Goal: Information Seeking & Learning: Understand process/instructions

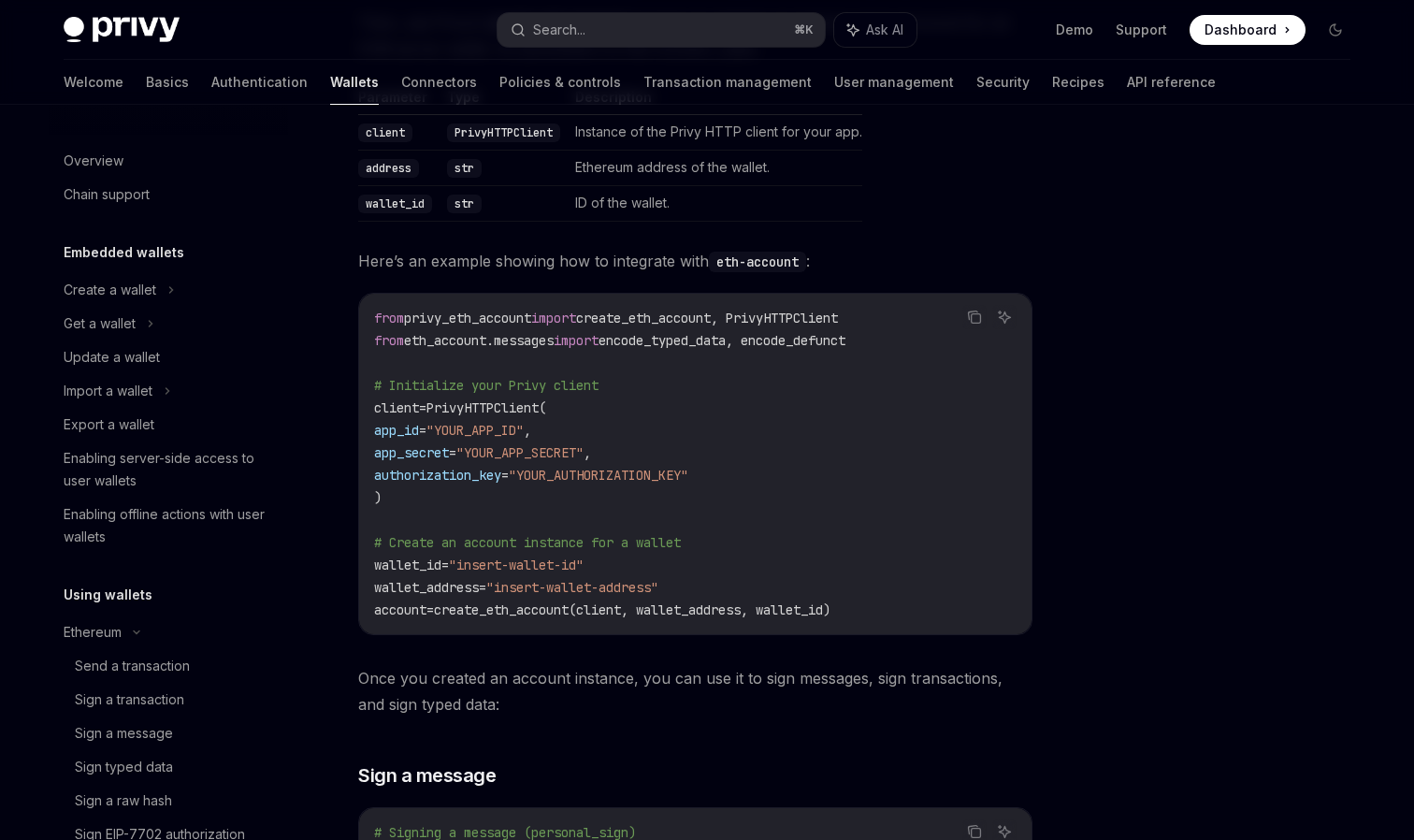
scroll to position [429, 0]
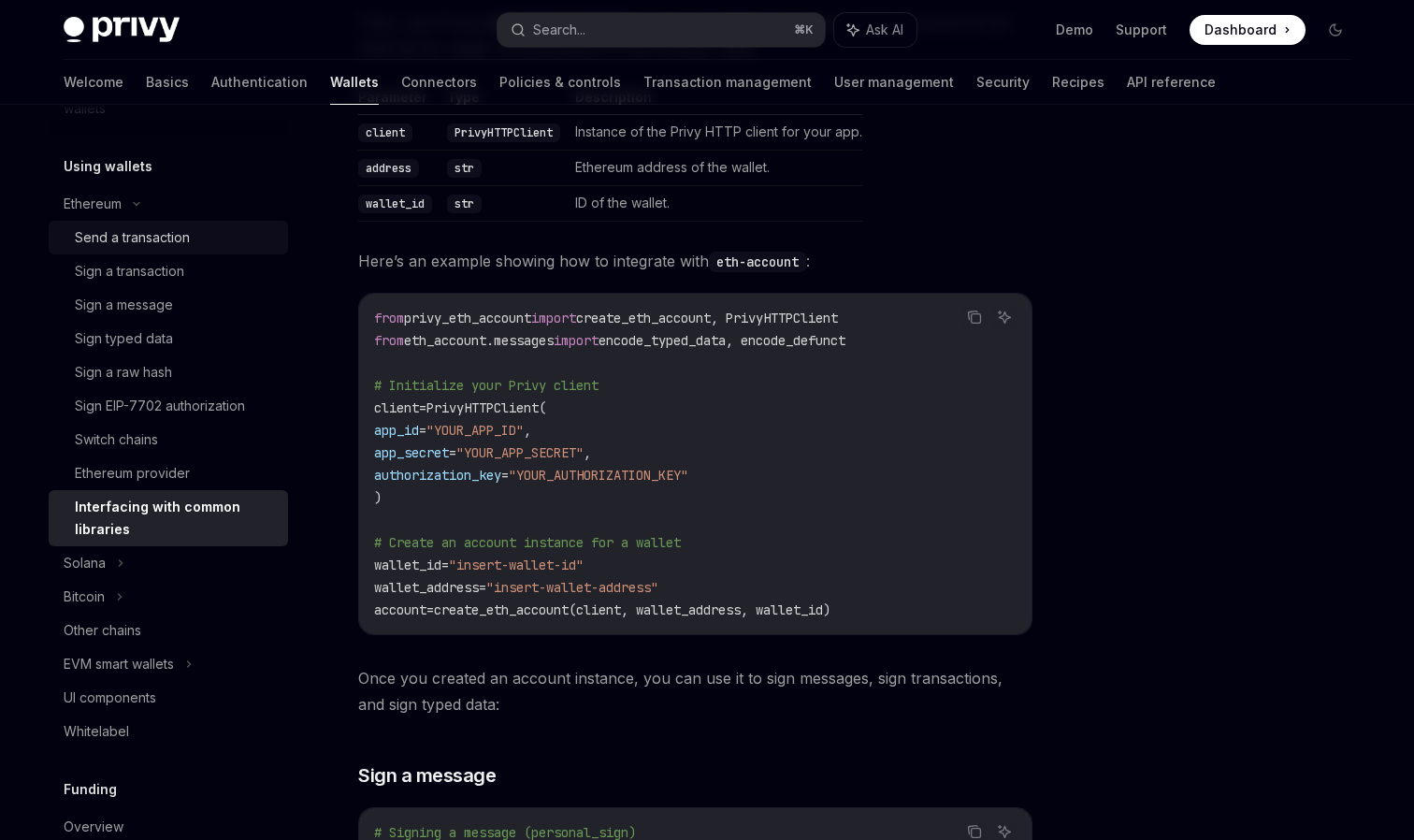
click at [153, 235] on div "Send a transaction" at bounding box center [132, 237] width 115 height 22
type textarea "*"
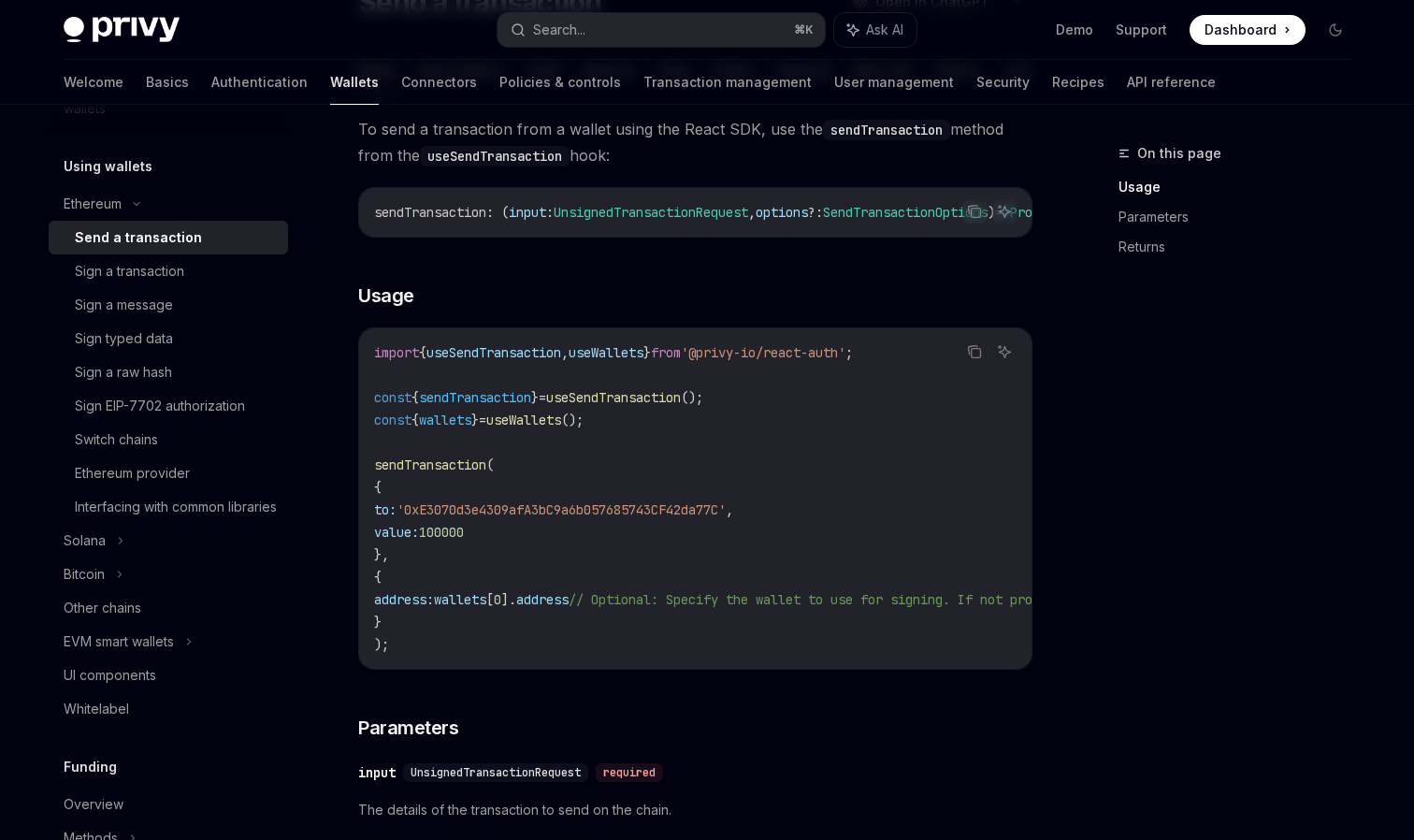
scroll to position [182, 0]
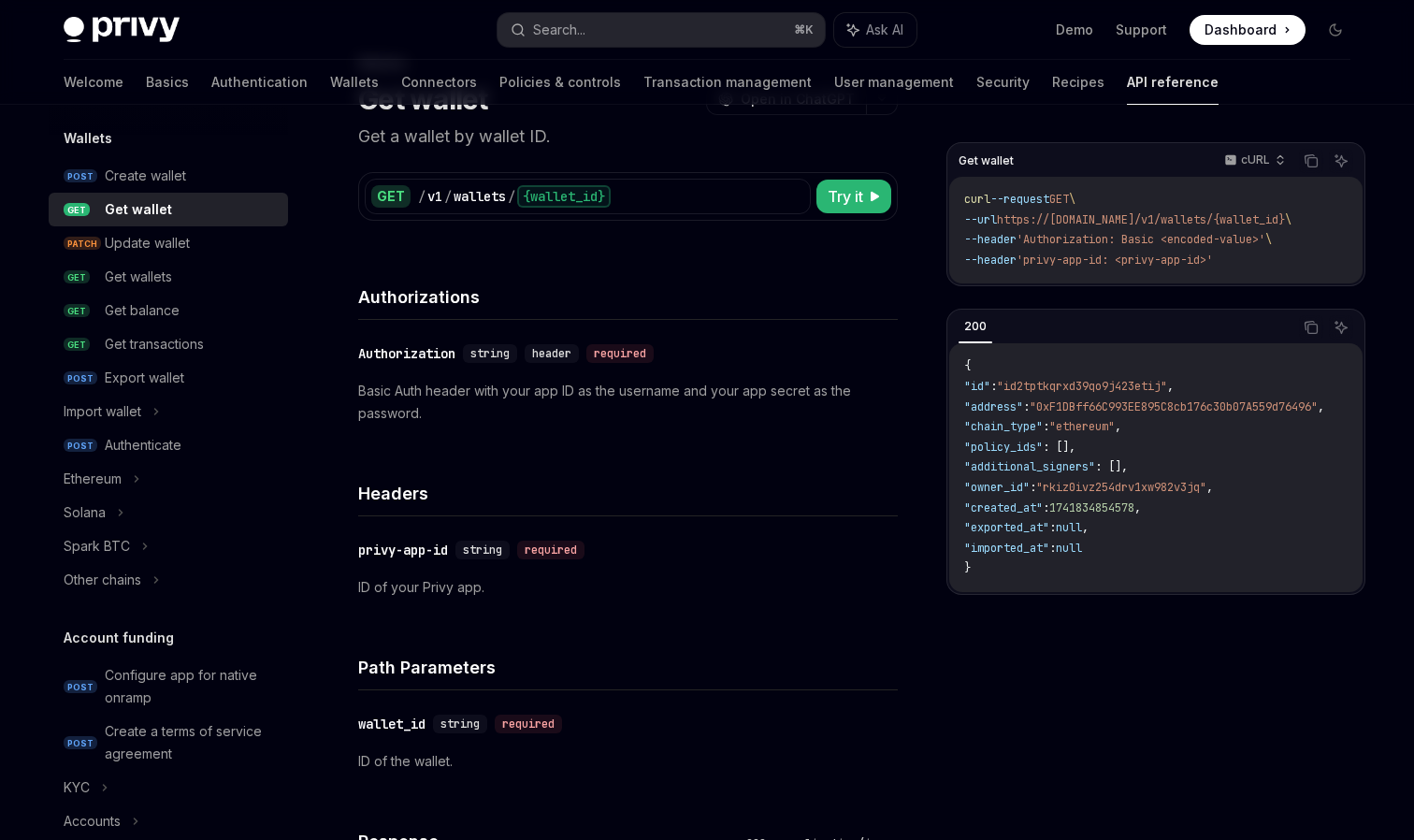
scroll to position [127, 0]
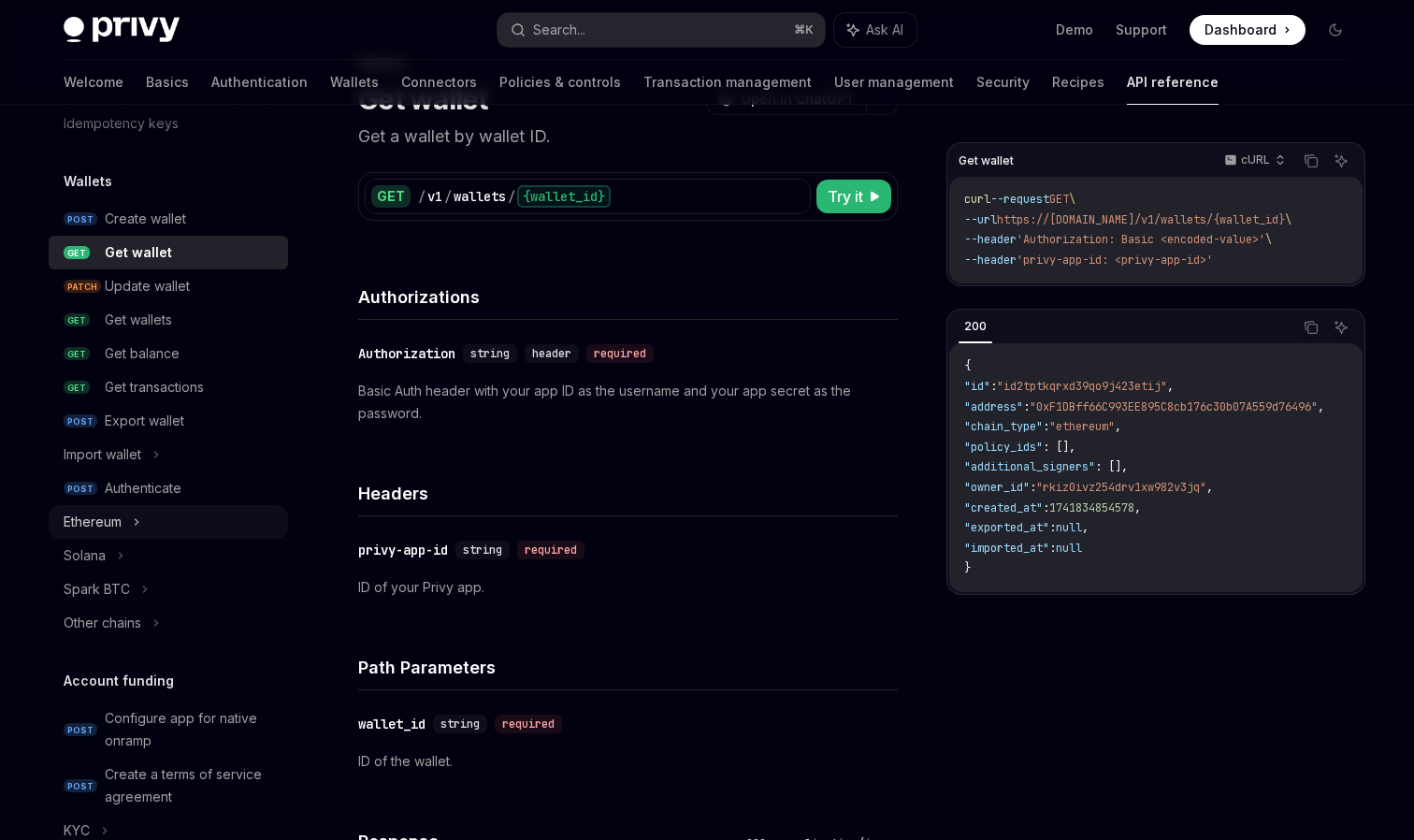
click at [126, 521] on div "Ethereum" at bounding box center [167, 522] width 239 height 34
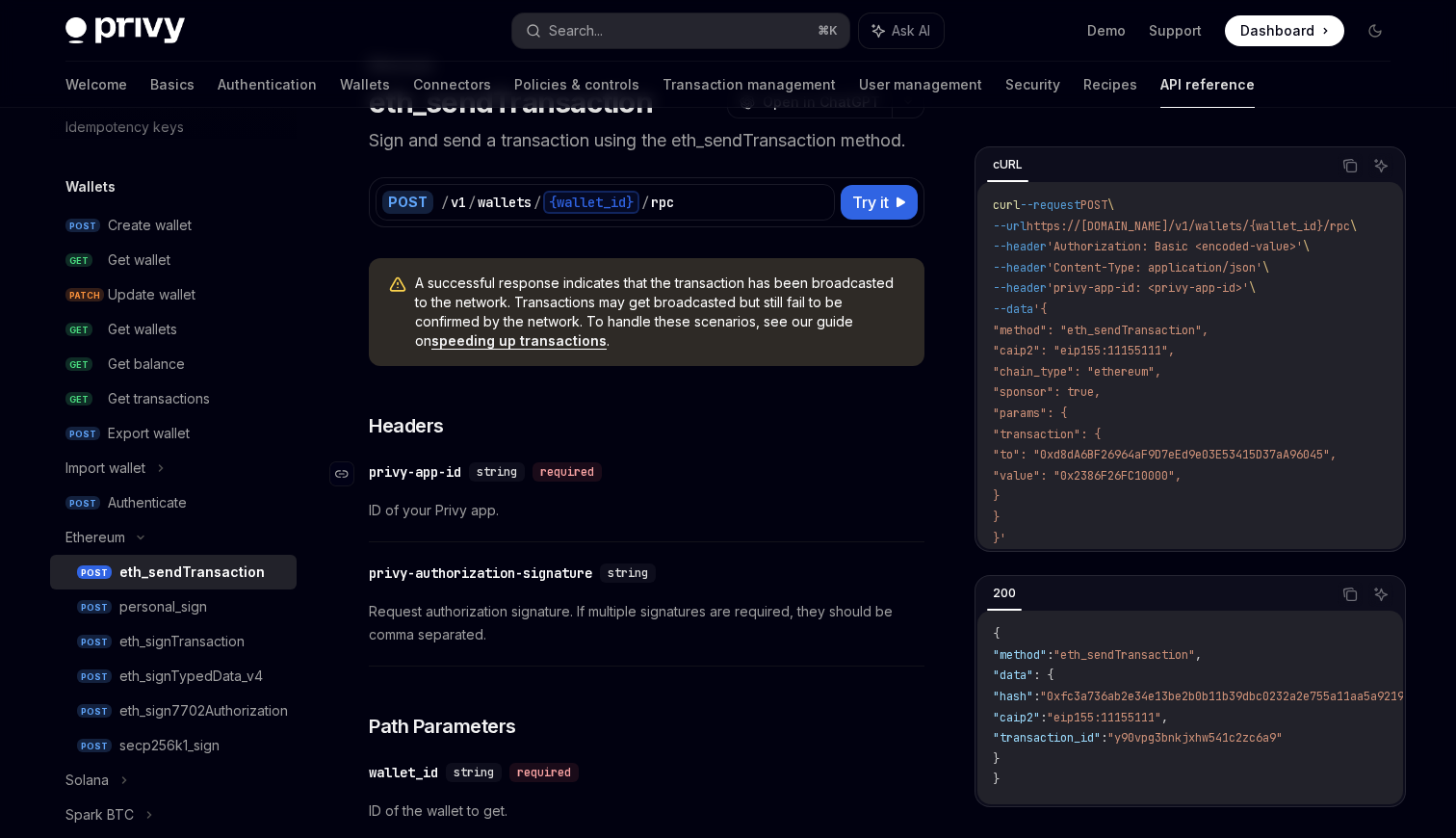
type textarea "*"
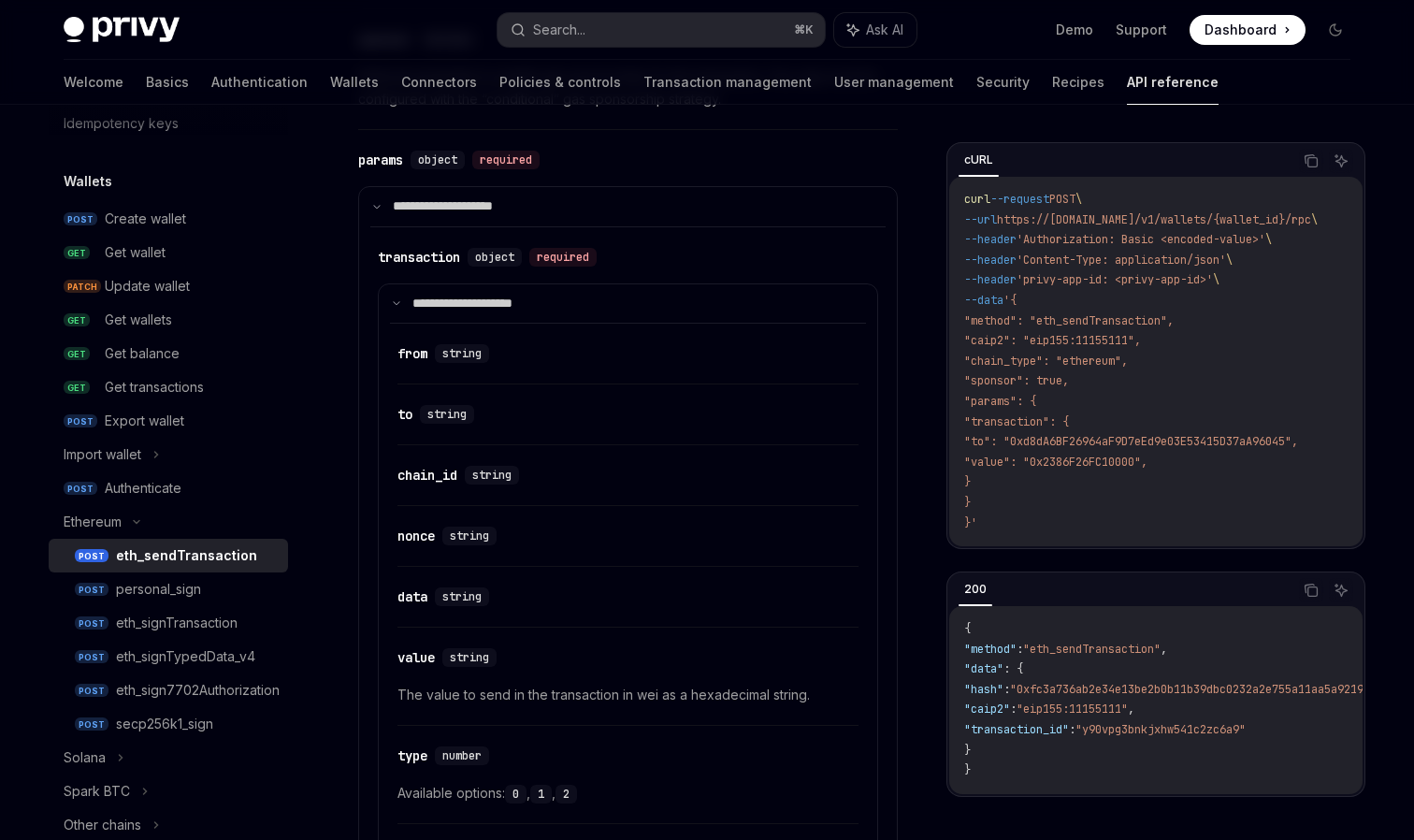
scroll to position [1130, 0]
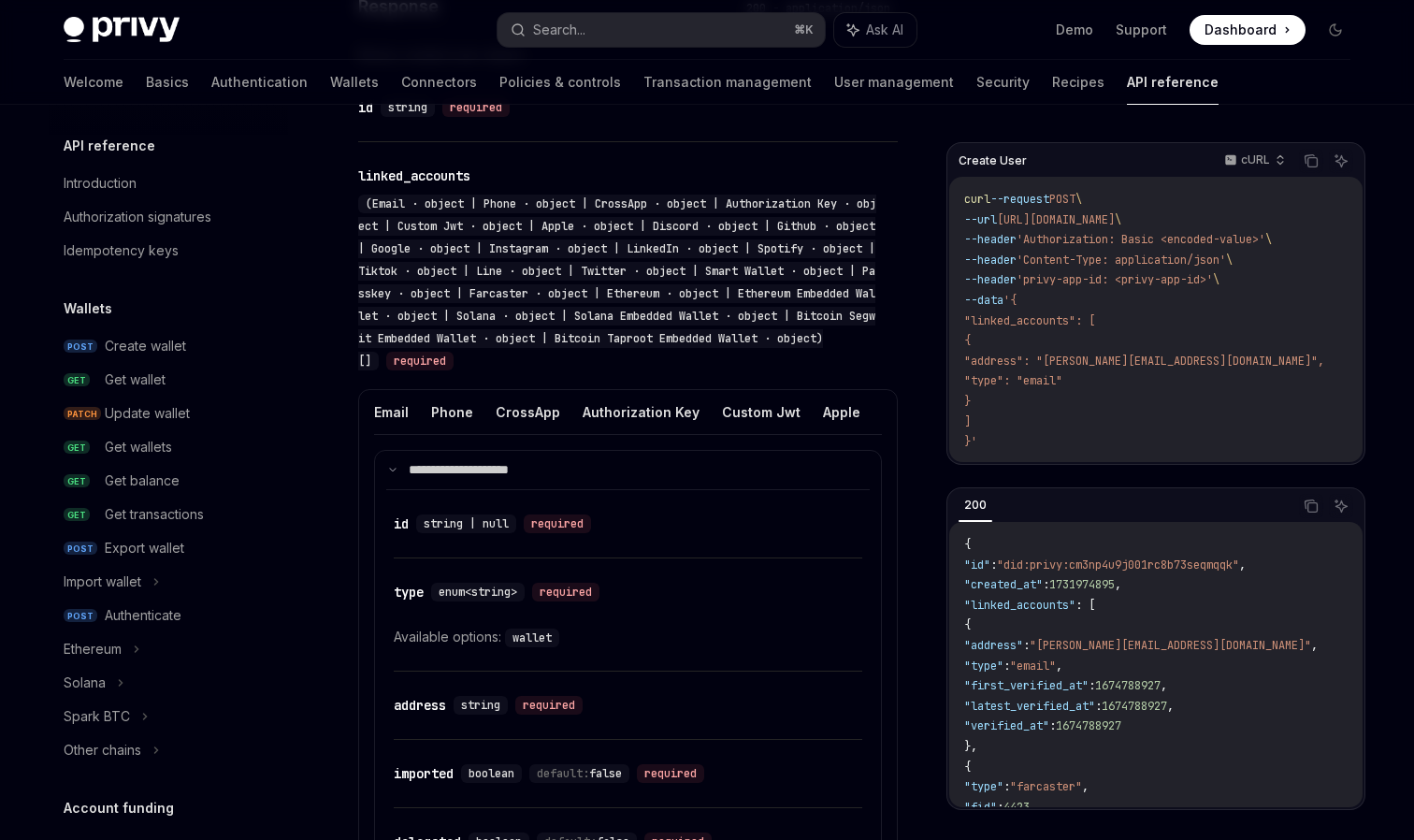
scroll to position [590, 0]
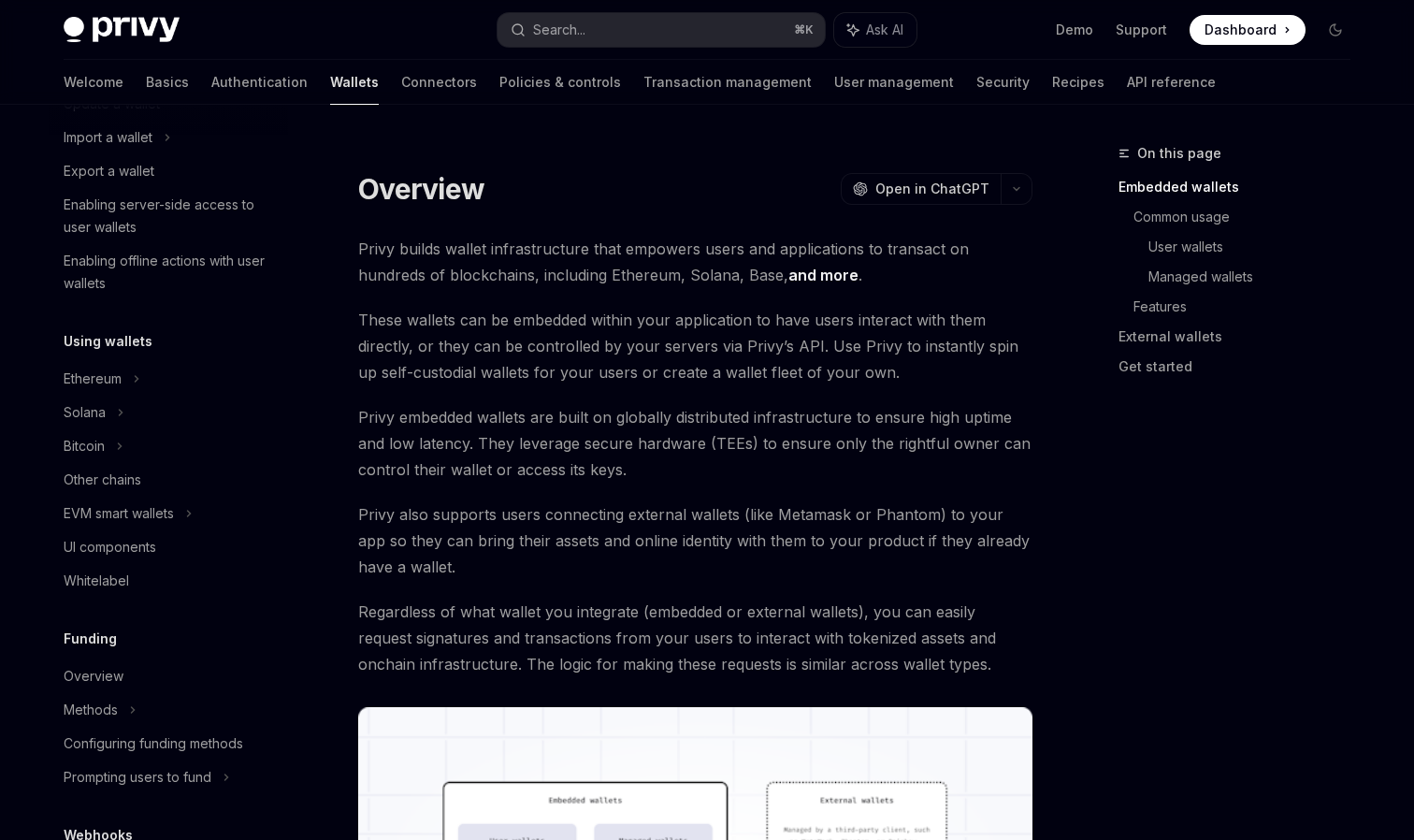
scroll to position [255, 0]
click at [127, 478] on div "Other chains" at bounding box center [103, 478] width 77 height 22
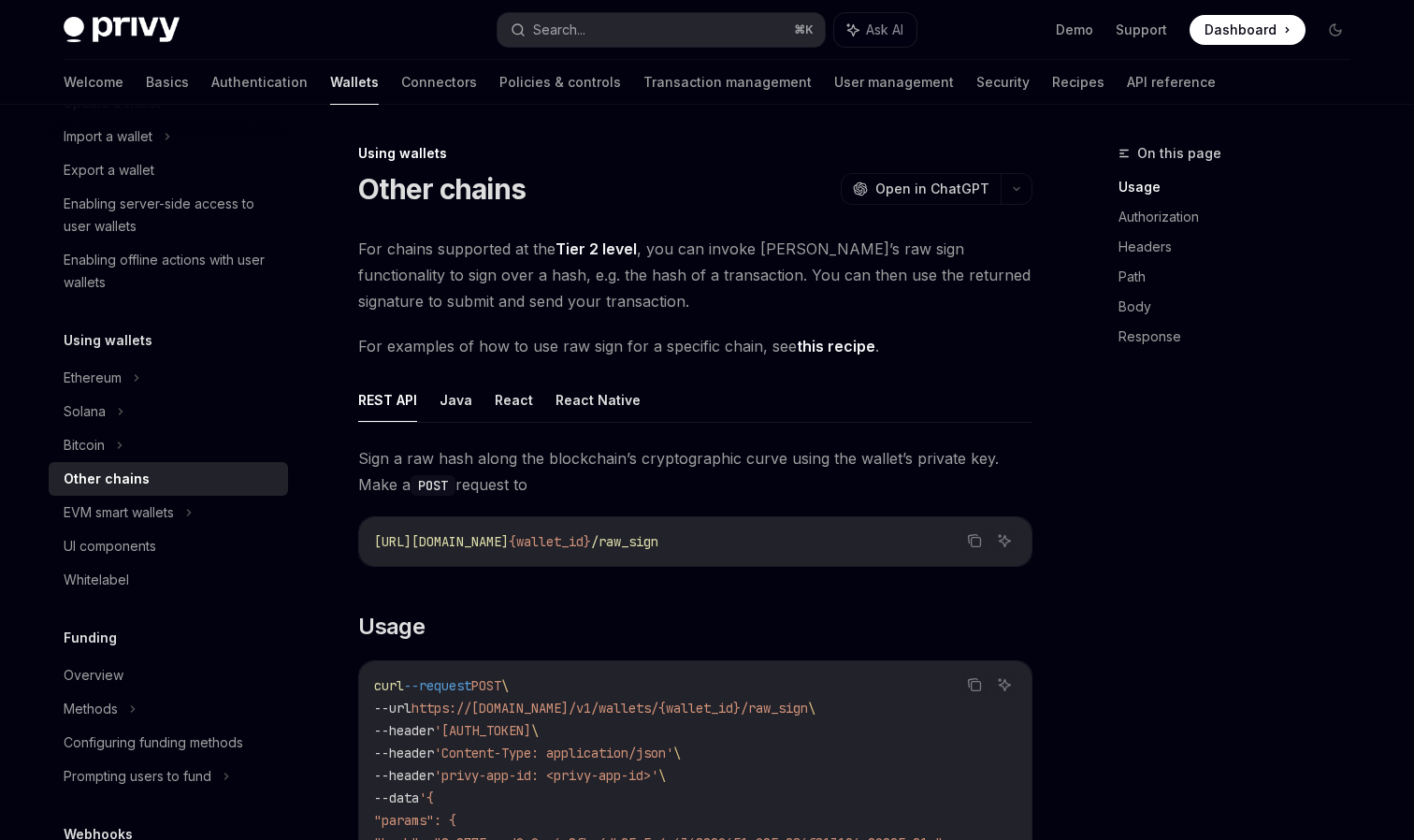
click at [601, 247] on link "Tier 2 level" at bounding box center [596, 249] width 81 height 19
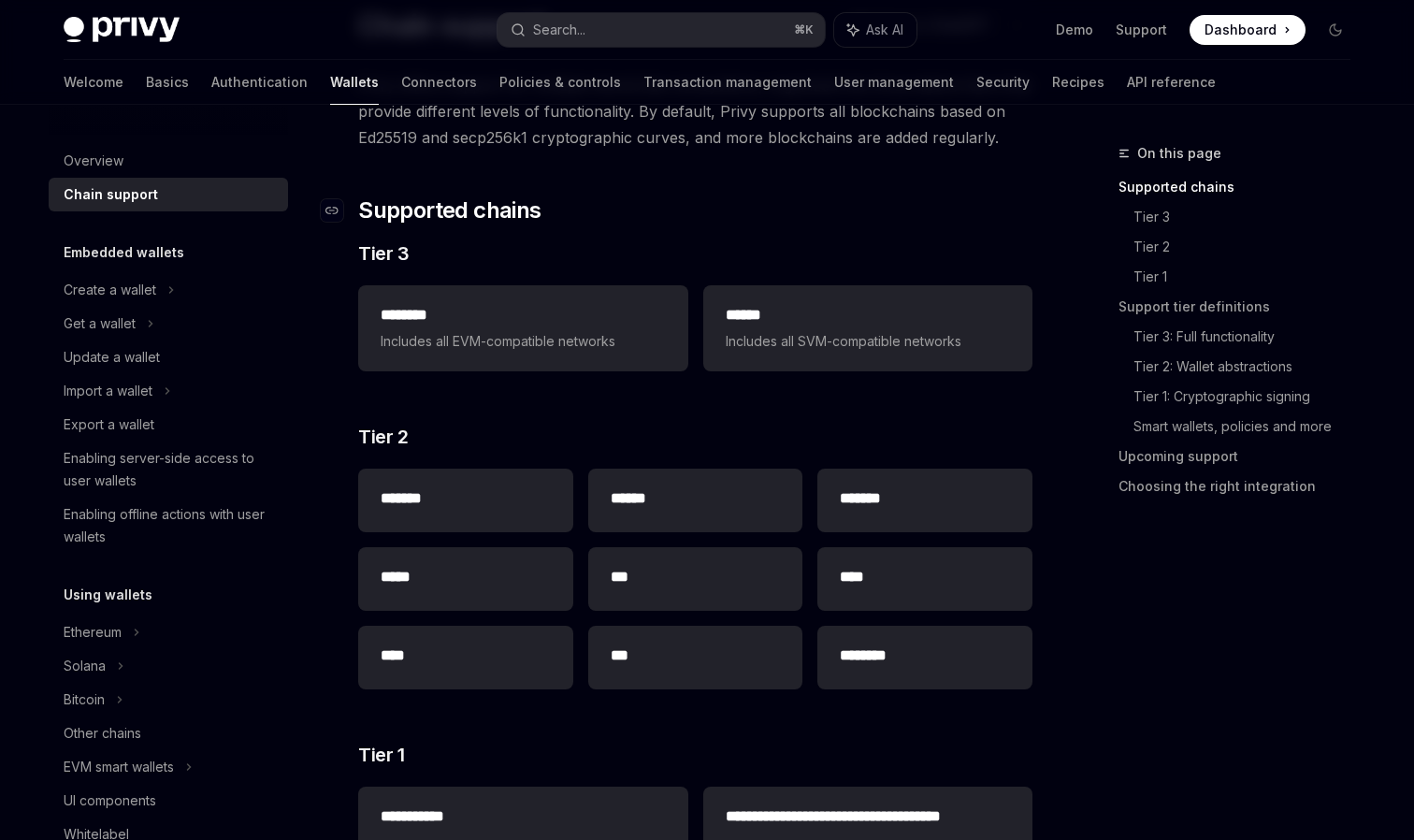
scroll to position [121, 0]
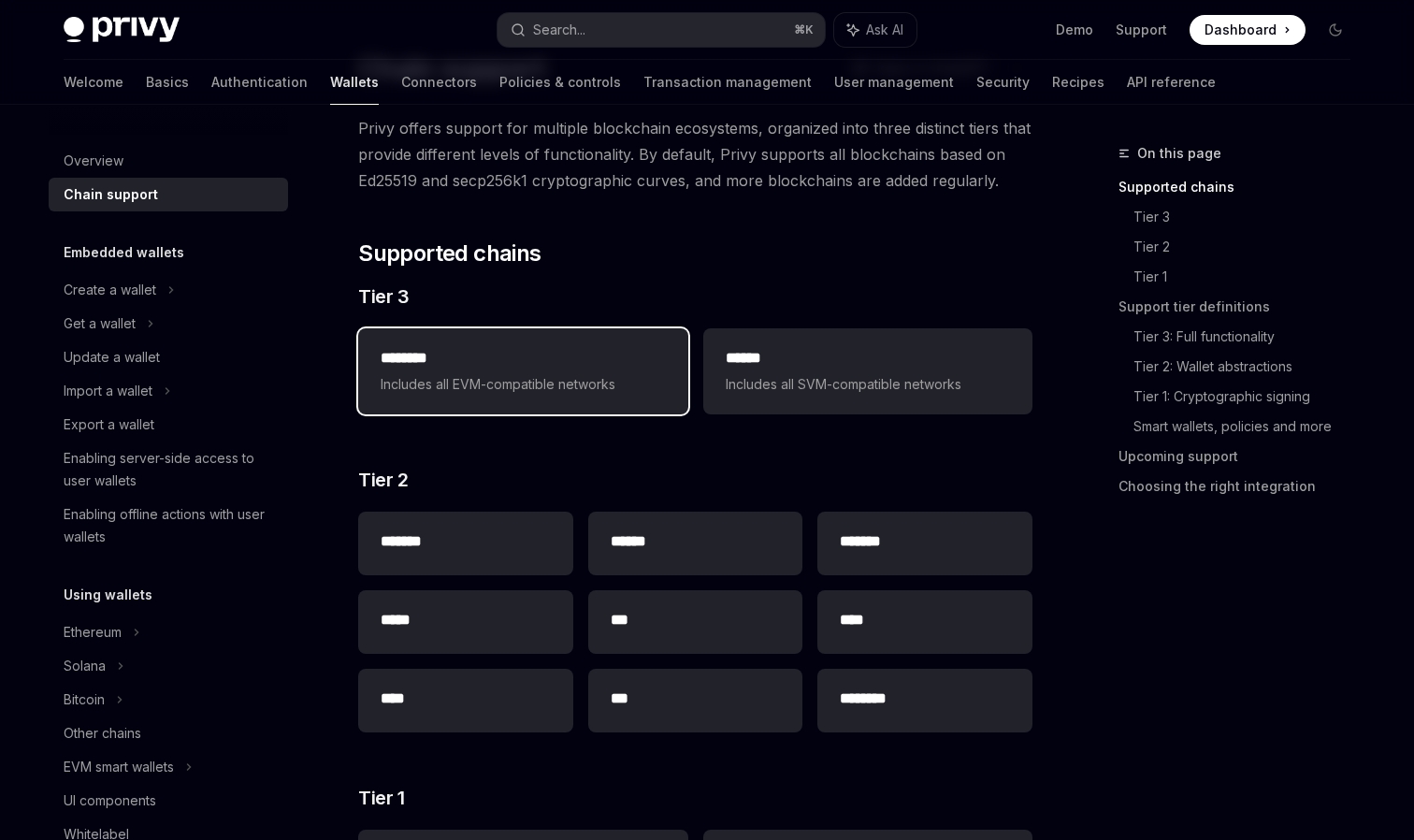
click at [496, 359] on h2 "********" at bounding box center [523, 358] width 285 height 22
type textarea "*"
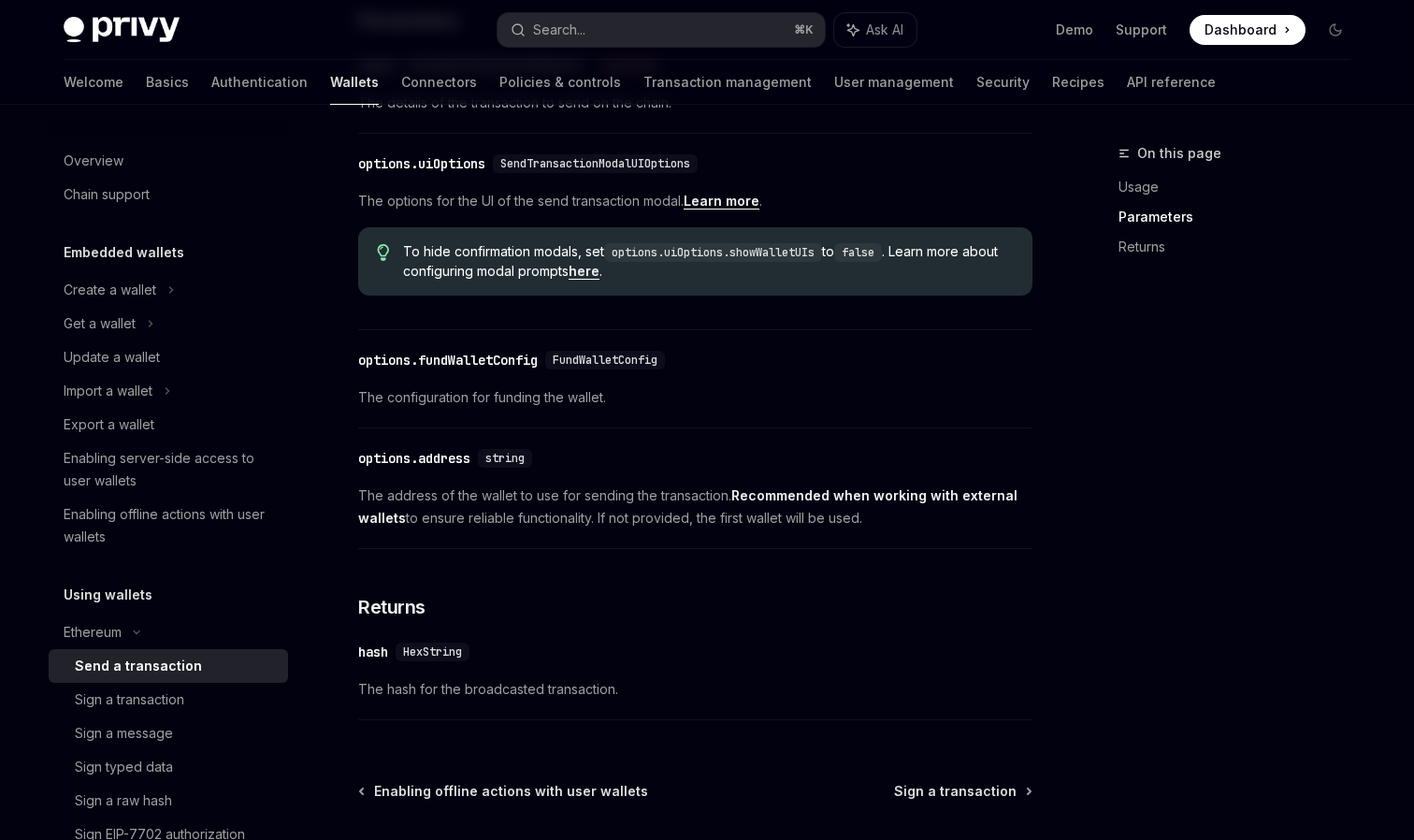
scroll to position [896, 0]
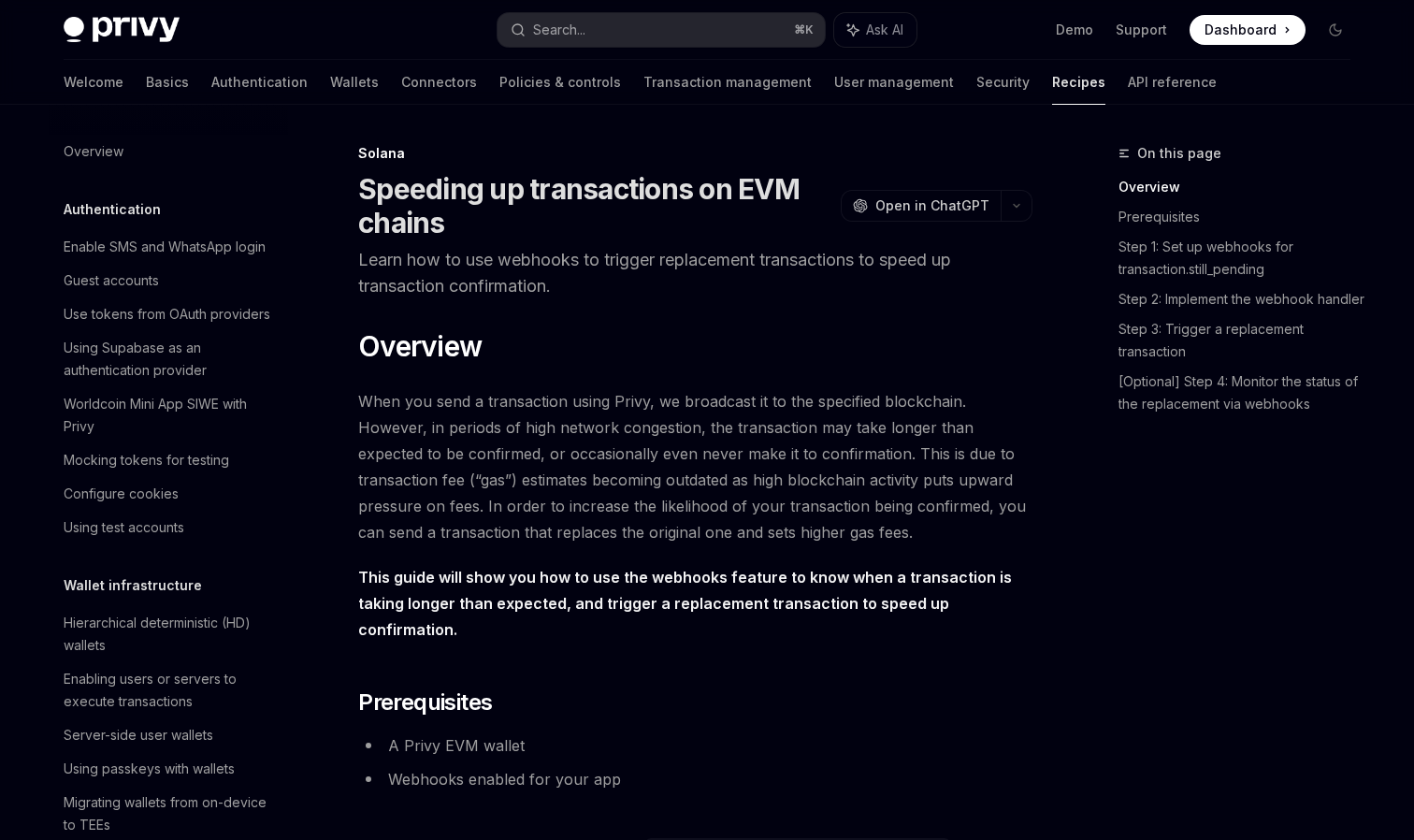
scroll to position [2479, 0]
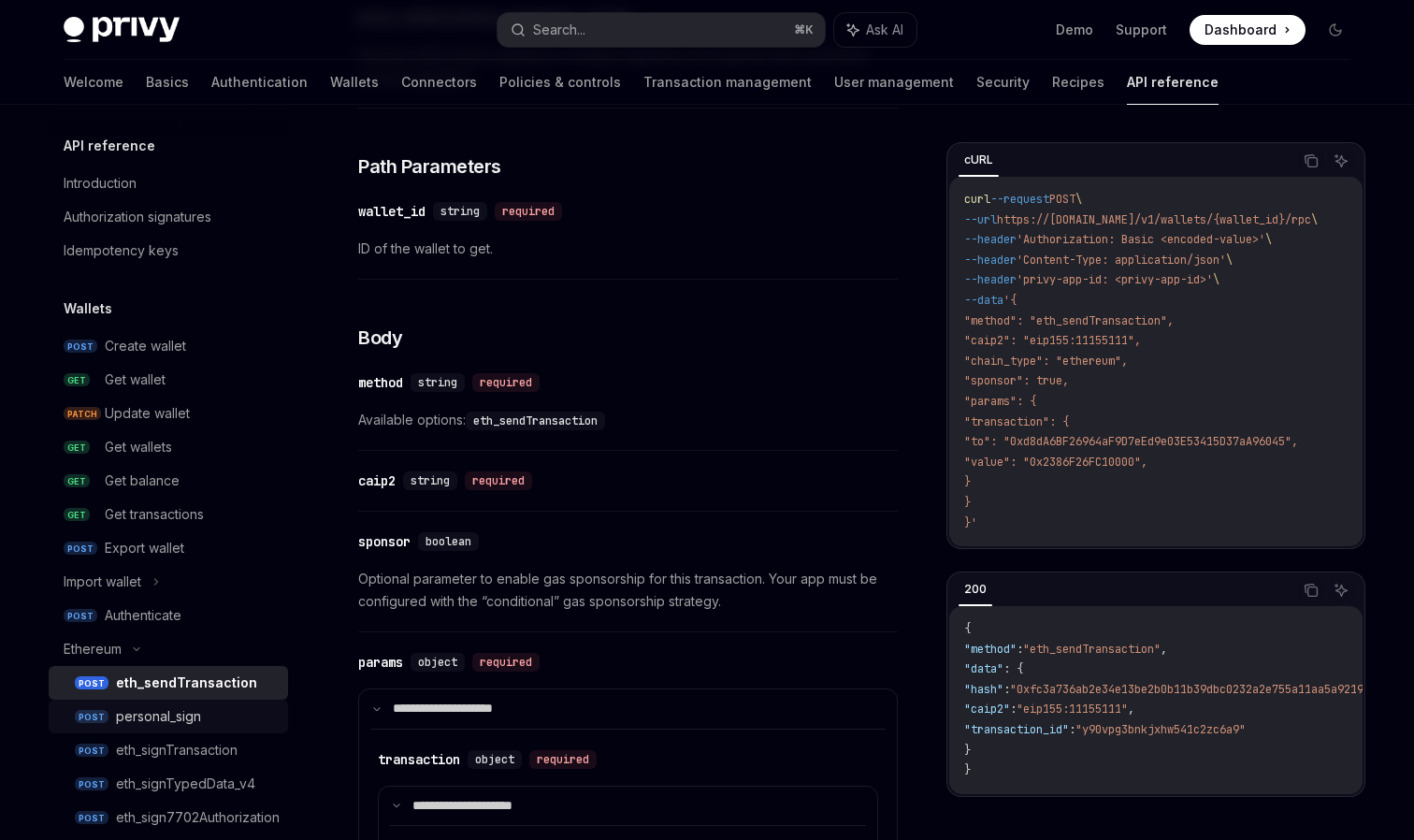
scroll to position [358, 0]
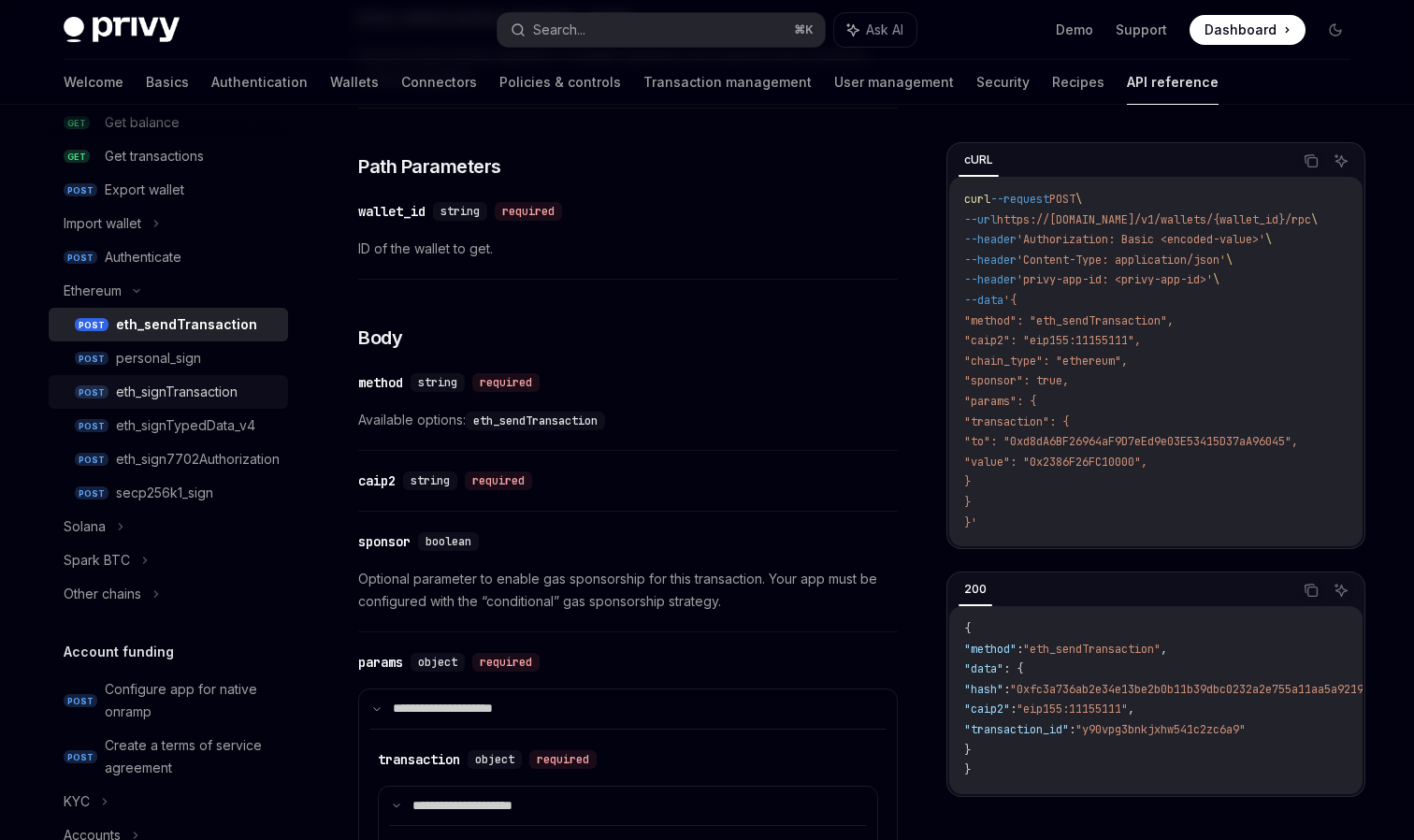
click at [188, 385] on div "eth_signTransaction" at bounding box center [177, 391] width 122 height 22
